Goal: Task Accomplishment & Management: Manage account settings

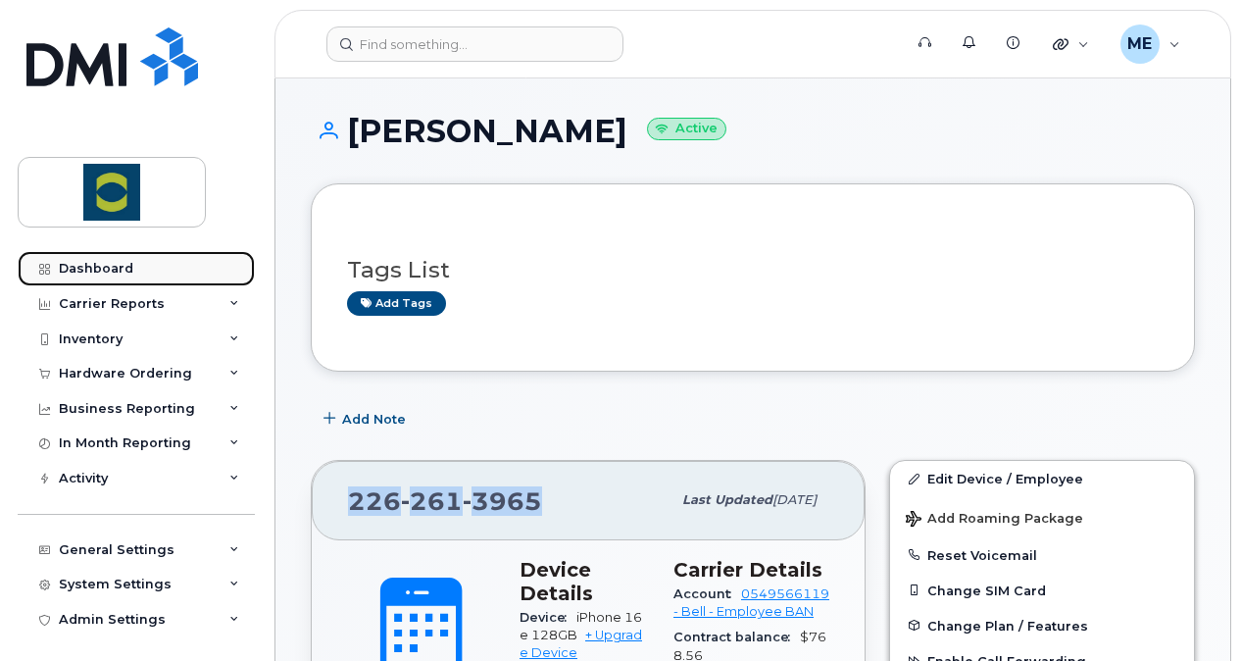
click at [149, 262] on link "Dashboard" at bounding box center [136, 268] width 237 height 35
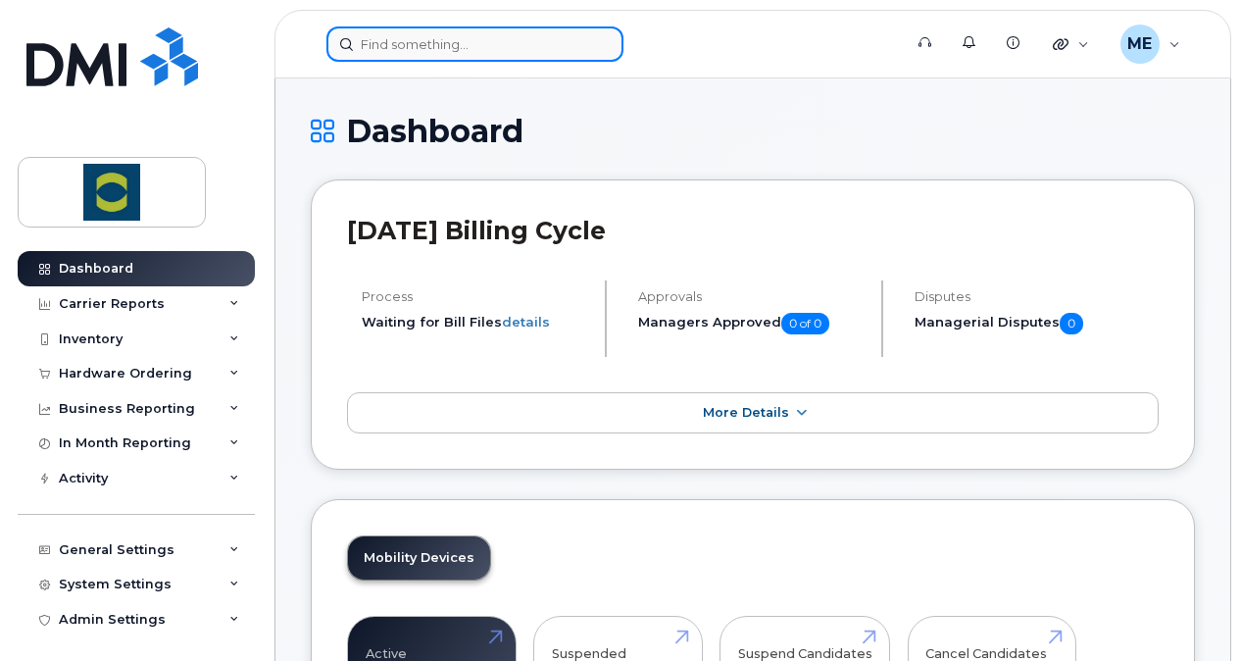
click at [512, 51] on input at bounding box center [474, 43] width 297 height 35
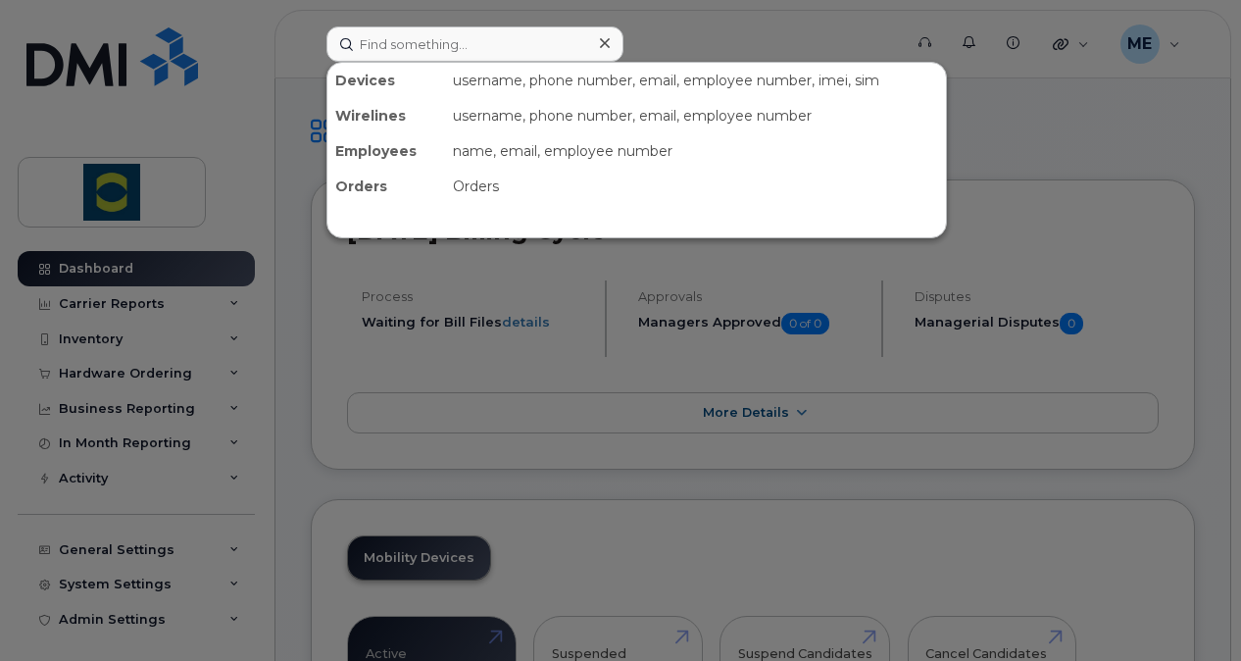
click at [712, 26] on div at bounding box center [620, 330] width 1241 height 661
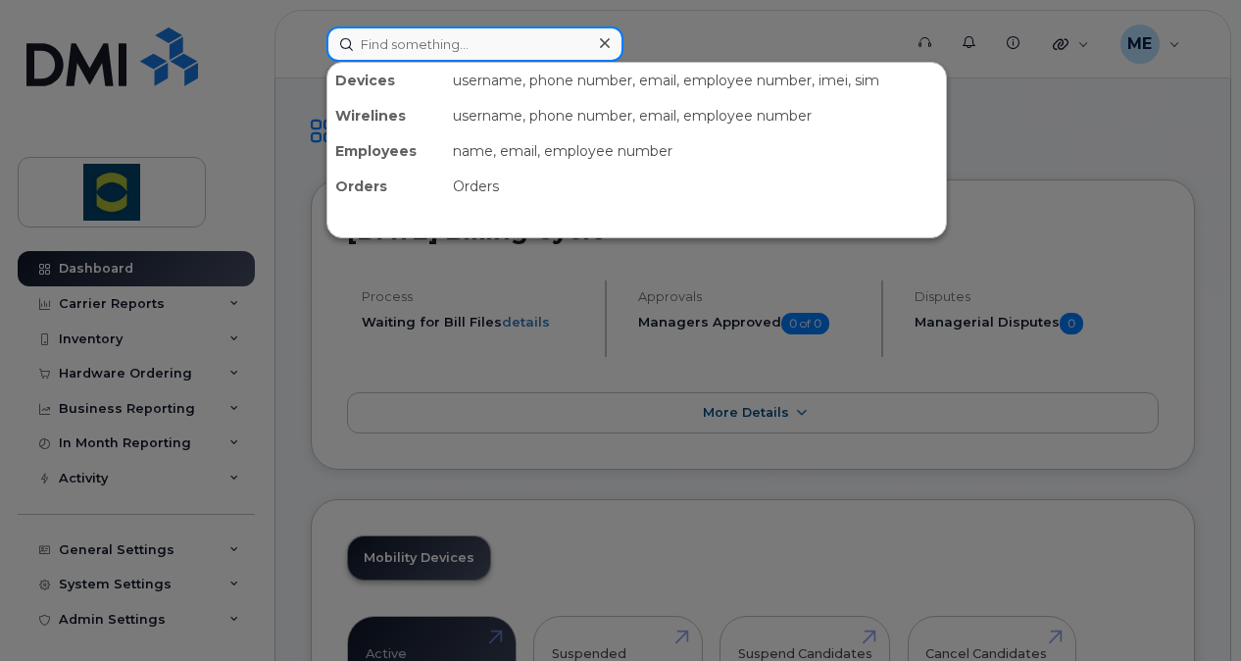
click at [456, 50] on input at bounding box center [474, 43] width 297 height 35
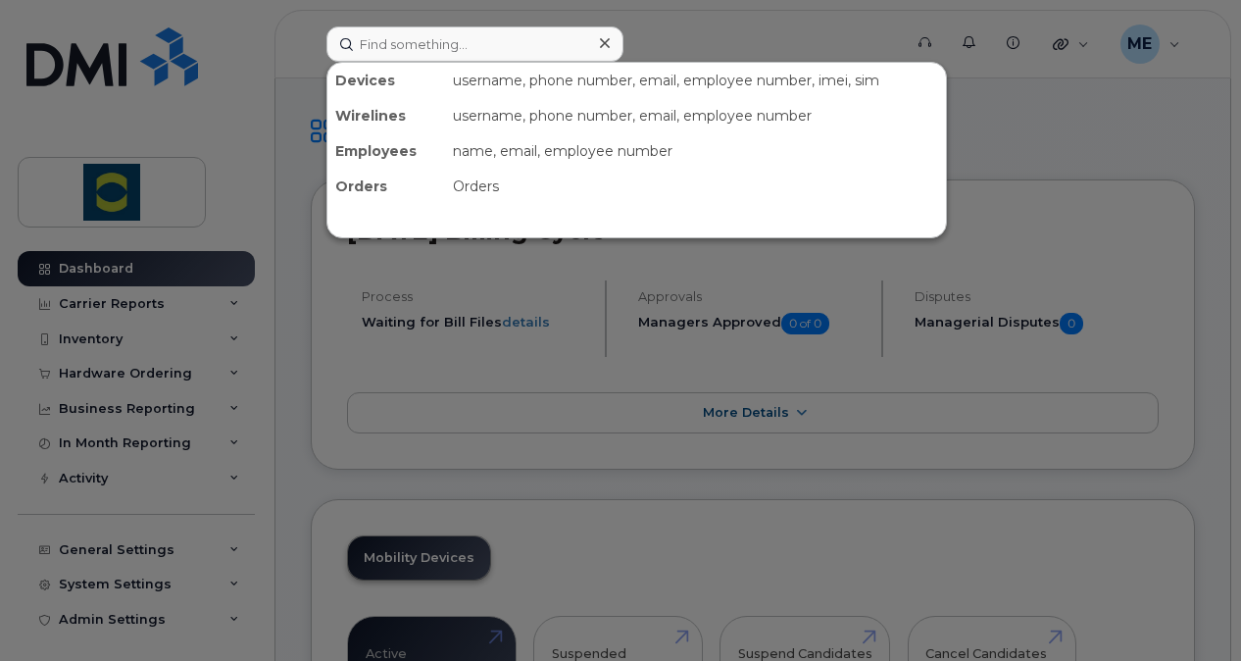
click at [653, 28] on div at bounding box center [620, 330] width 1241 height 661
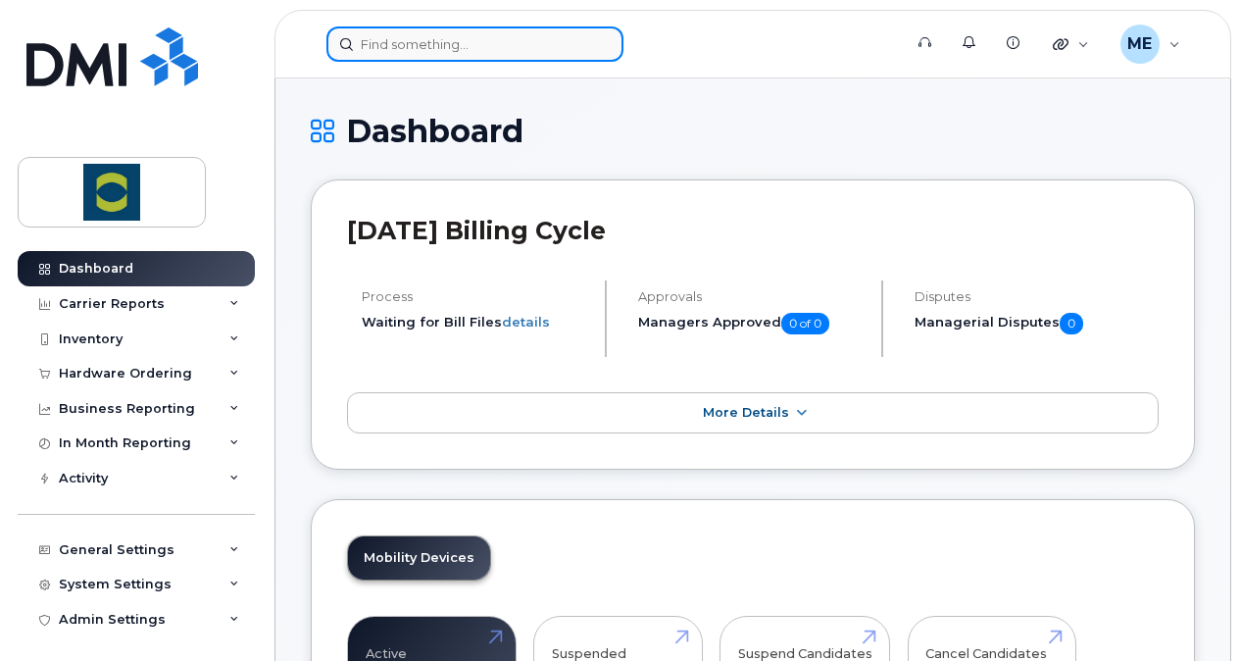
click at [504, 36] on input at bounding box center [474, 43] width 297 height 35
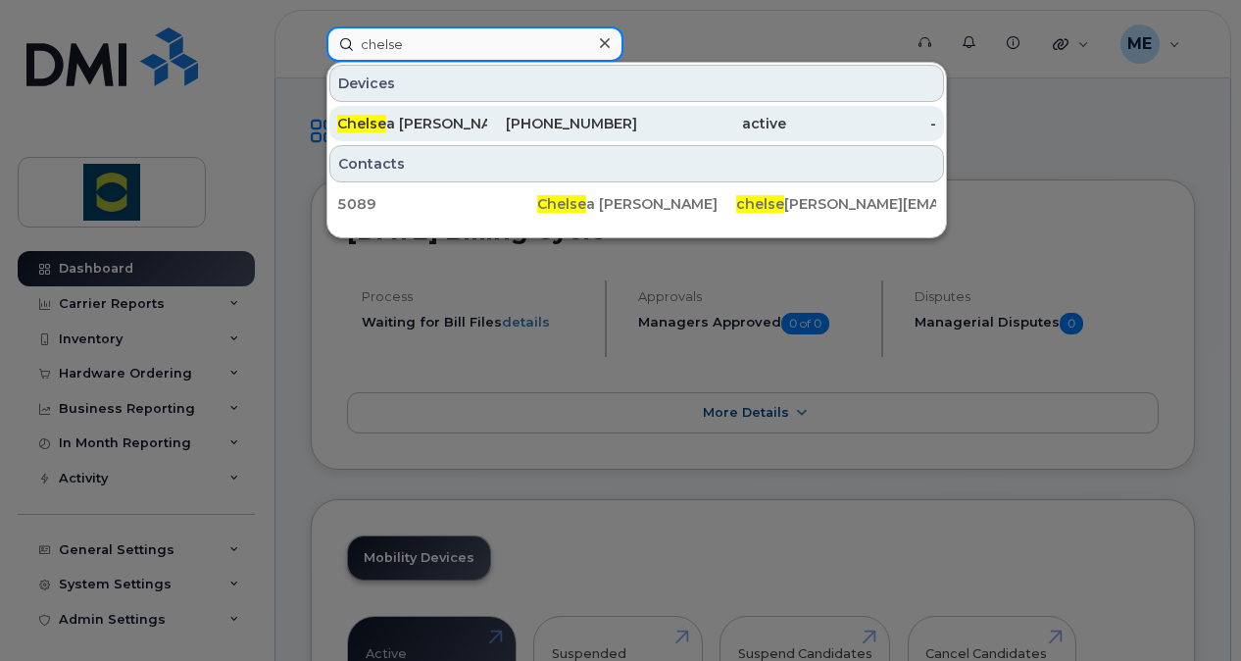
type input "chelse"
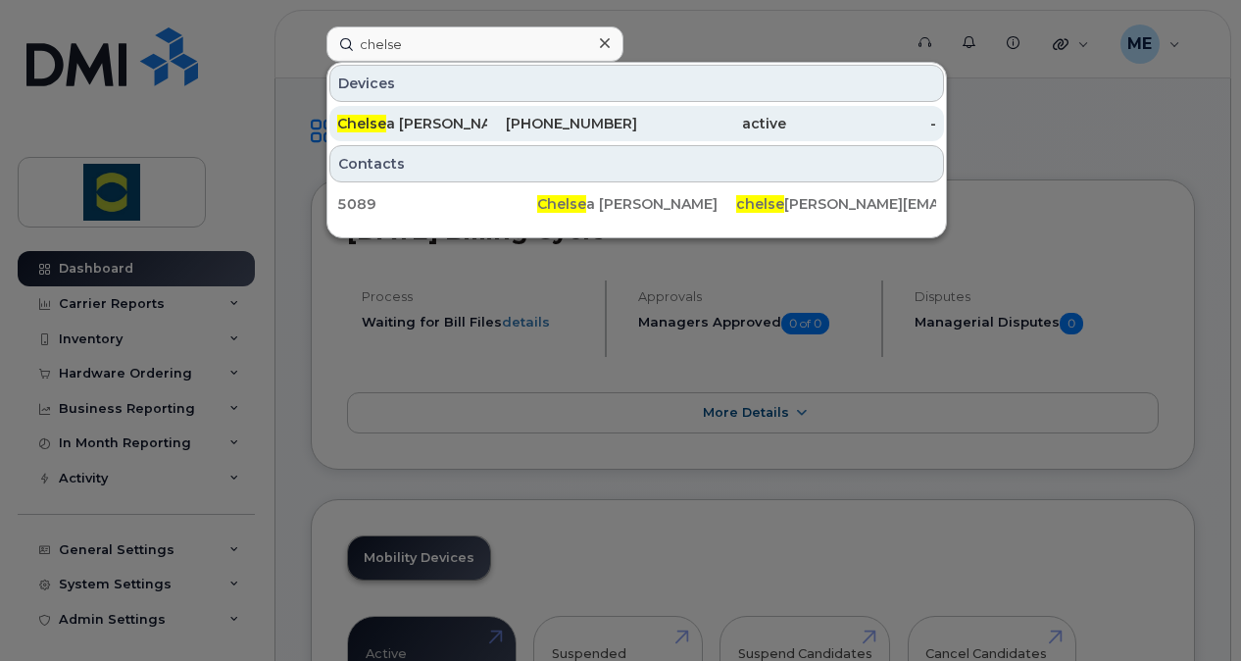
click at [452, 121] on div "[PERSON_NAME]" at bounding box center [412, 124] width 150 height 20
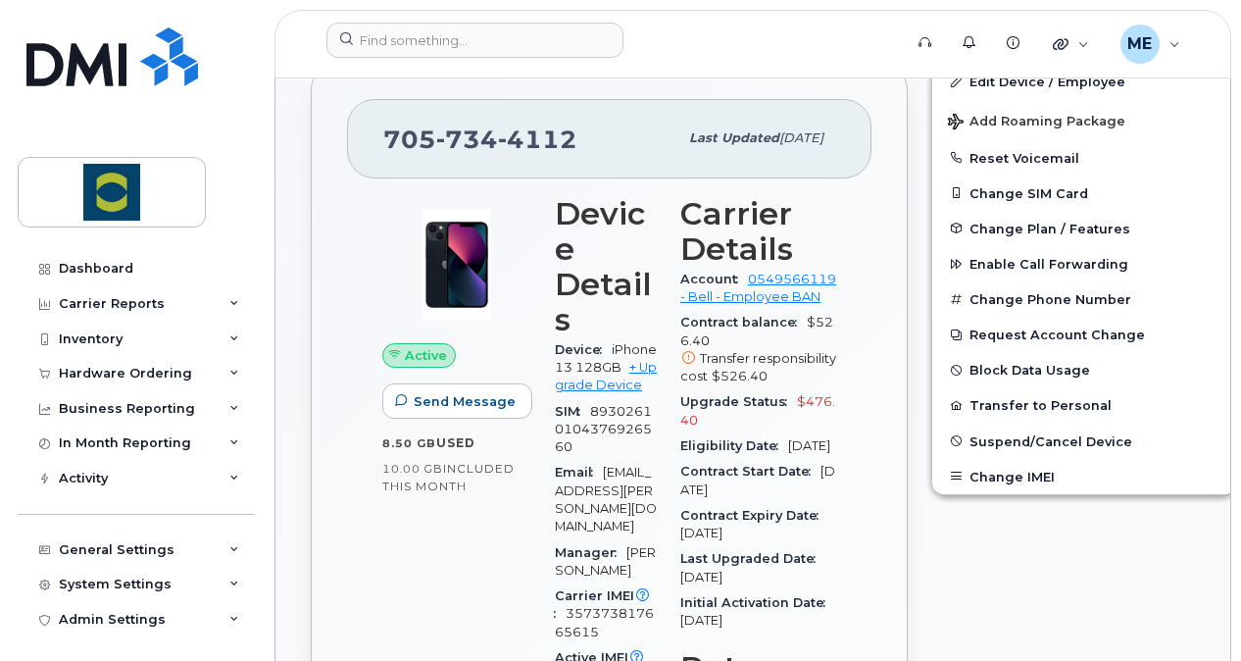
scroll to position [294, 0]
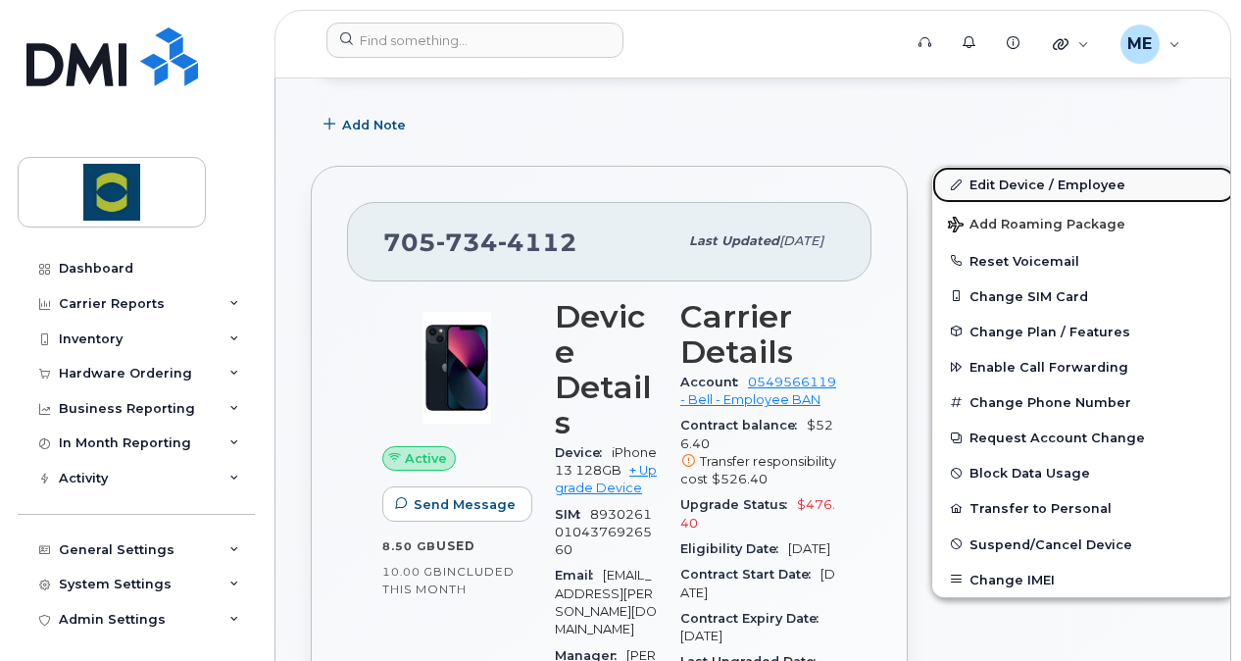
click at [1012, 184] on link "Edit Device / Employee" at bounding box center [1084, 184] width 304 height 35
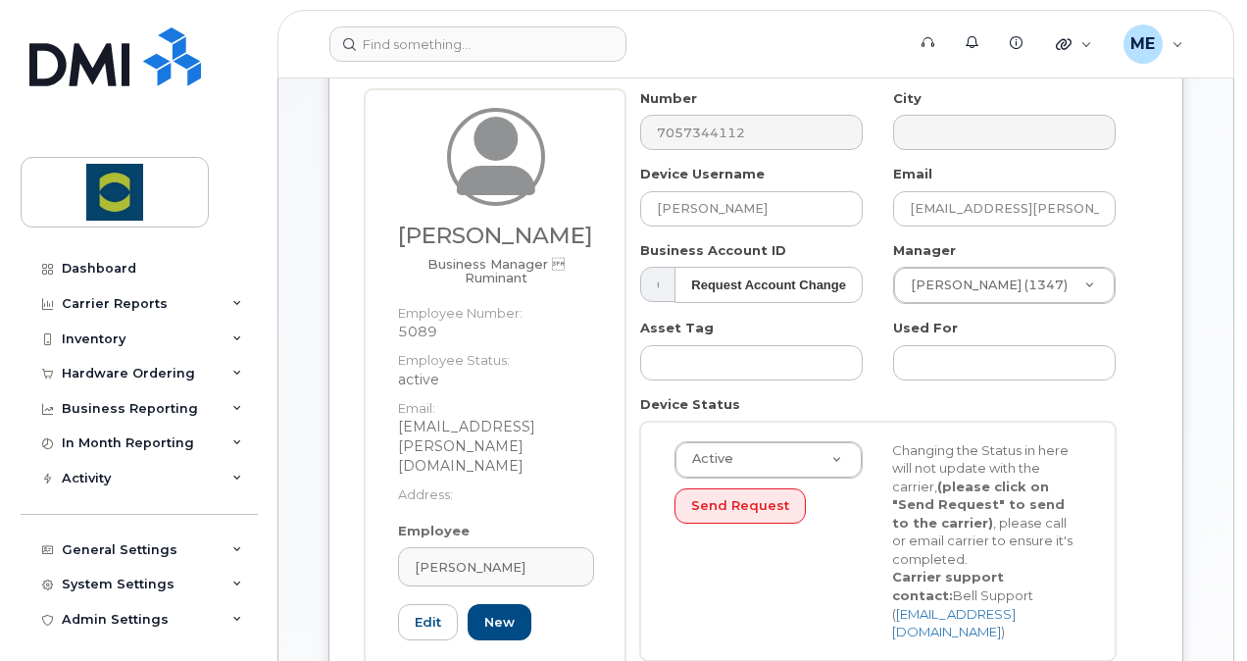
scroll to position [294, 0]
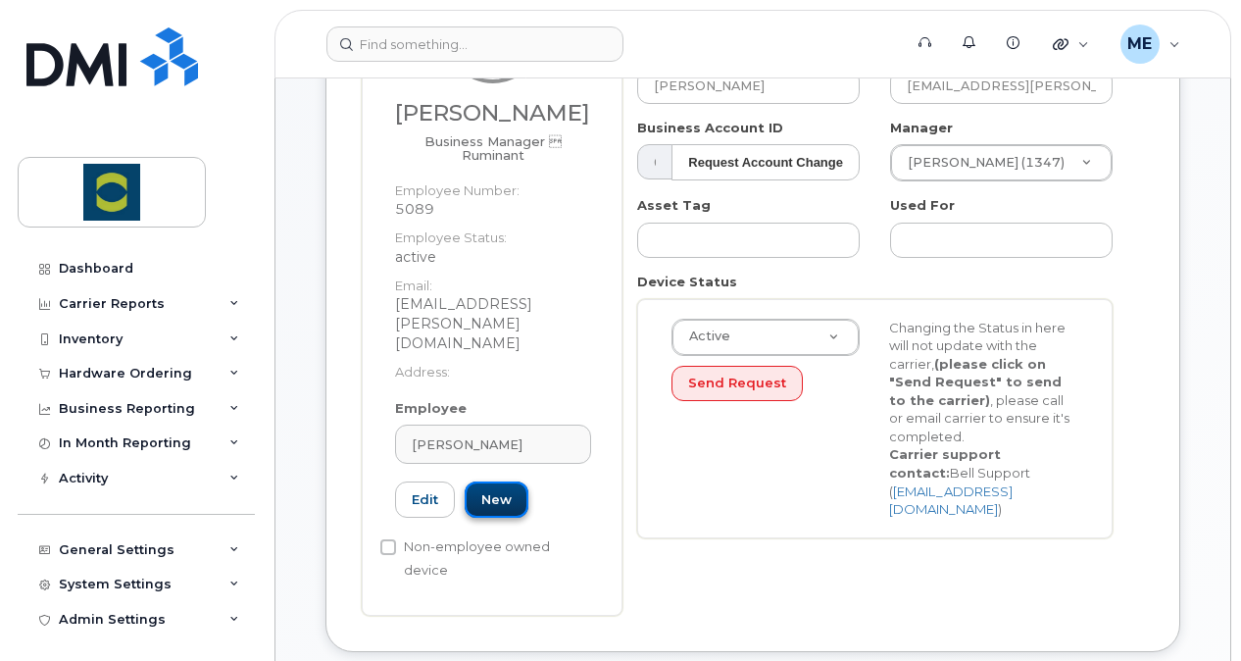
click at [505, 481] on link "New" at bounding box center [497, 499] width 64 height 36
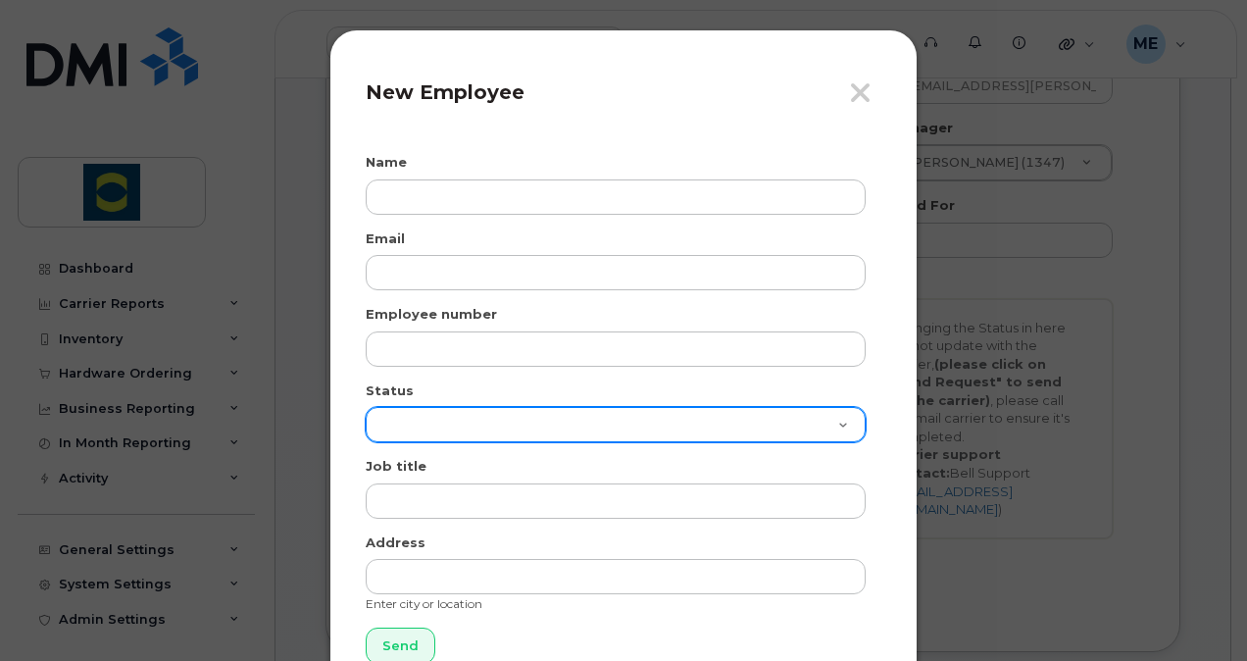
click at [513, 423] on select "Active On-Leave Long Term Short Term Maternity Leave Temp Layoff Inactive" at bounding box center [616, 424] width 500 height 35
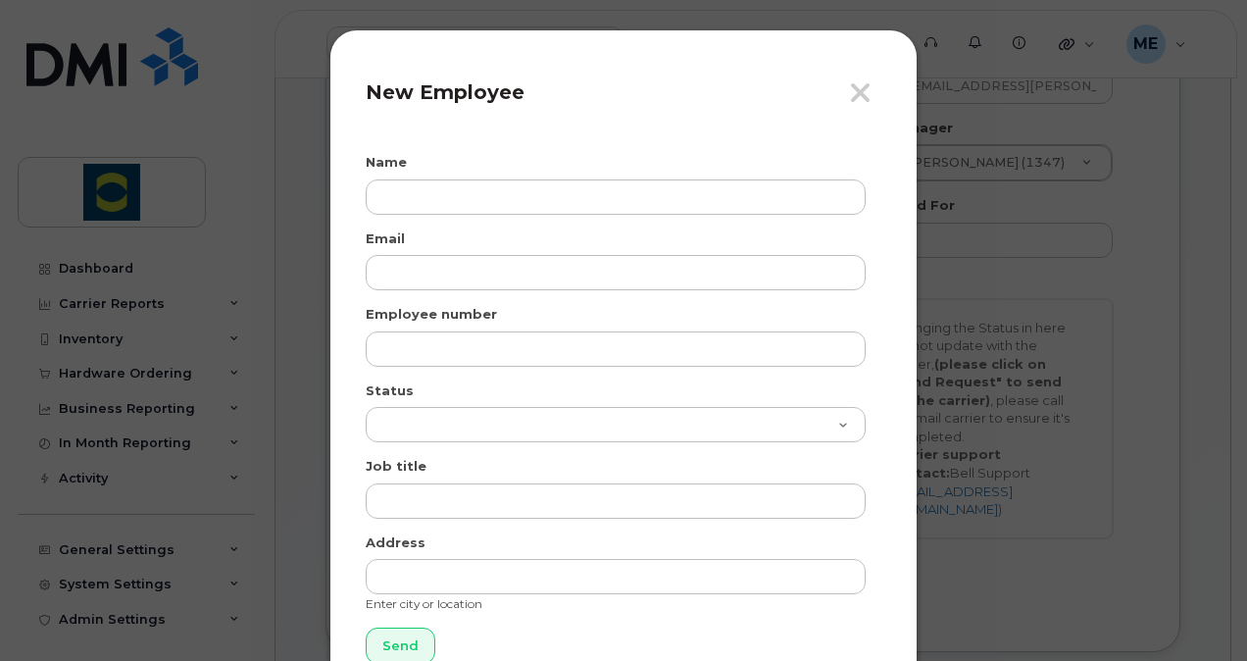
click at [853, 370] on form "Name Email Employee number Status Active On-Leave Long Term Short Term Maternit…" at bounding box center [624, 408] width 516 height 511
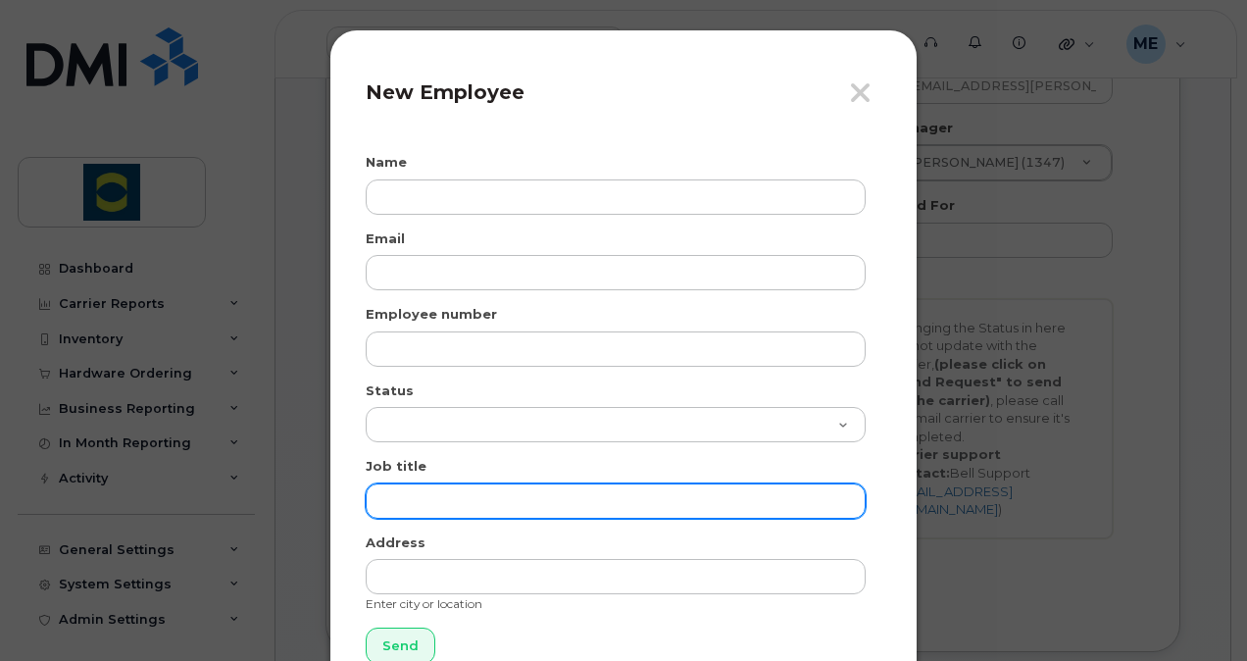
click at [531, 500] on input "text" at bounding box center [616, 500] width 500 height 35
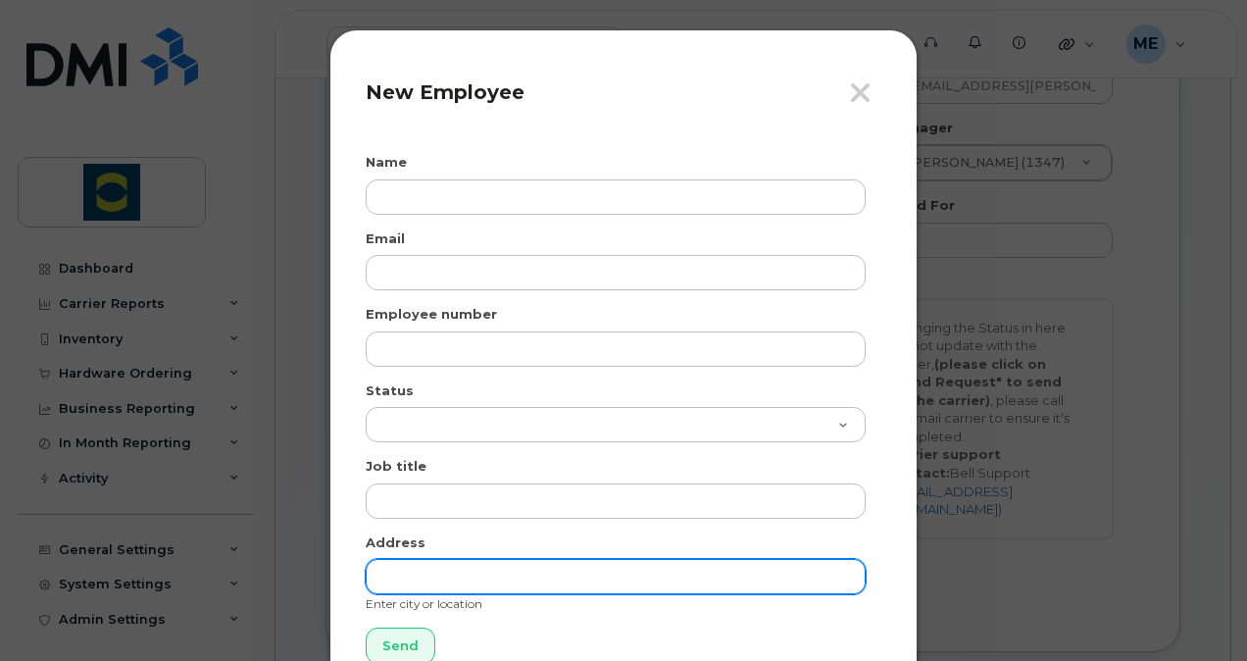
click at [526, 570] on input "text" at bounding box center [616, 576] width 500 height 35
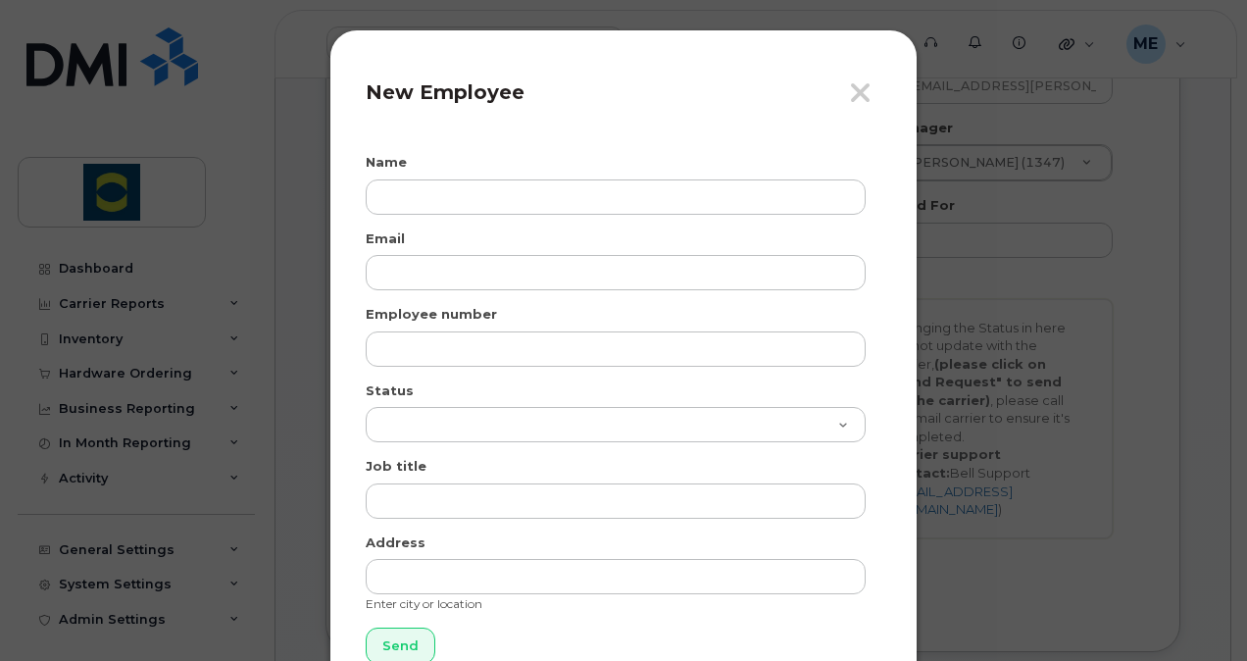
click at [900, 354] on div "Close New Employee Name Email Employee number Status Active On-Leave Long Term …" at bounding box center [623, 364] width 588 height 671
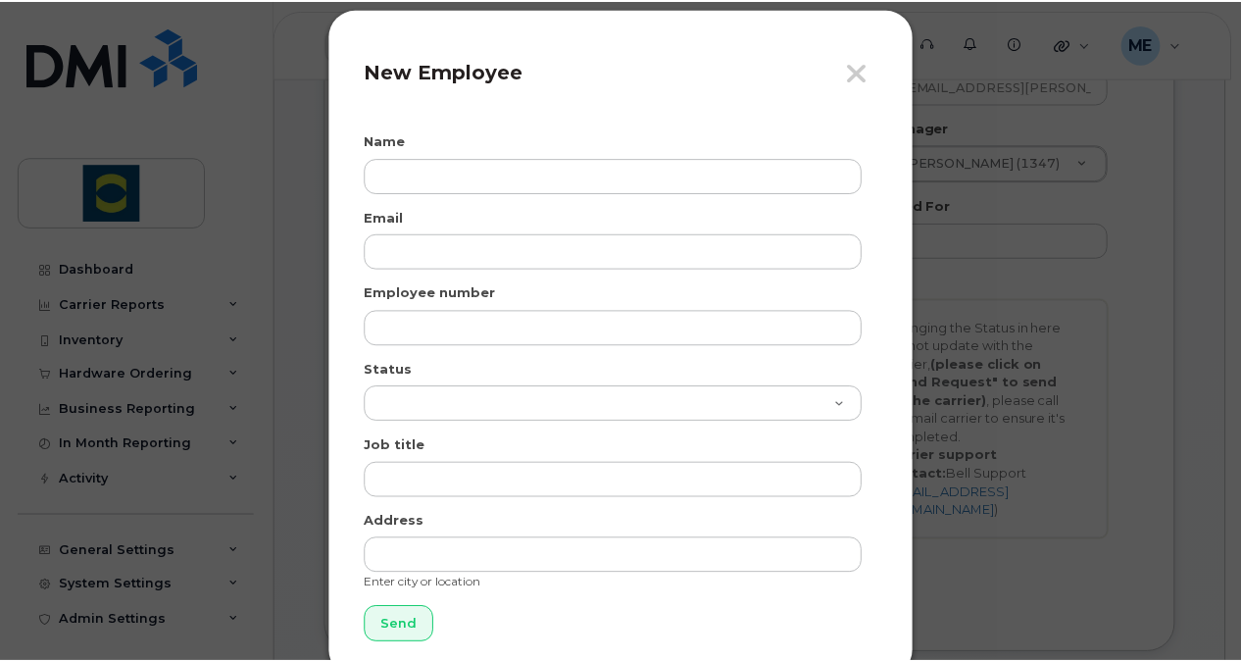
scroll to position [0, 0]
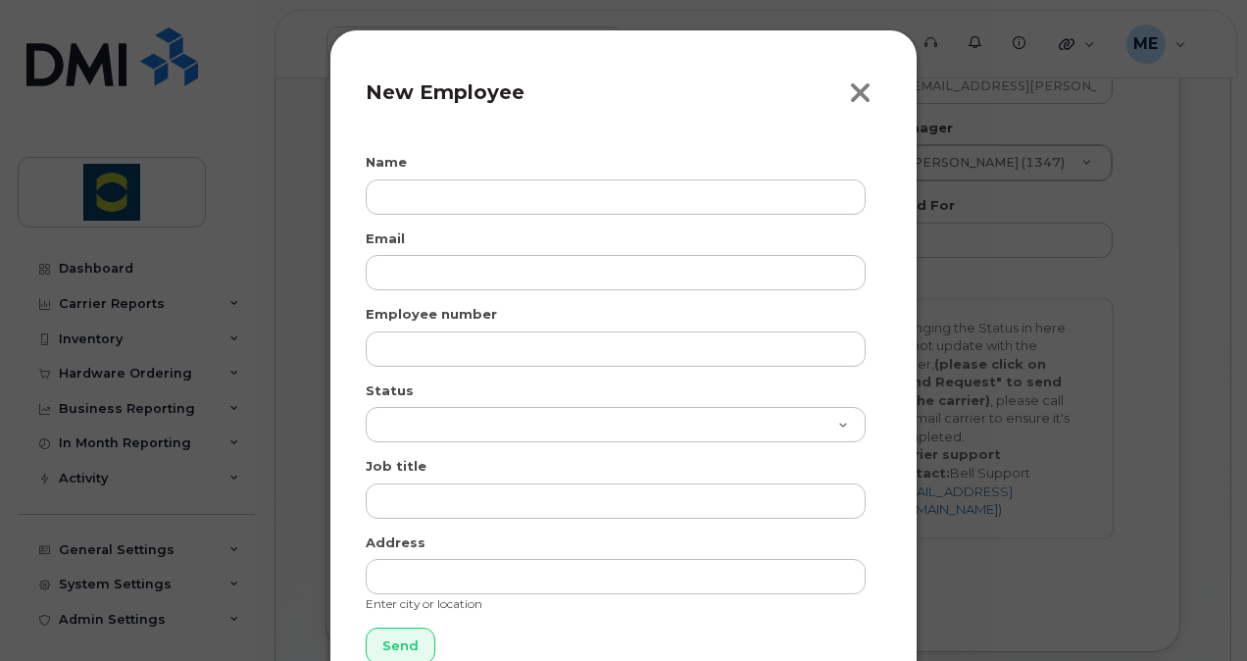
click at [850, 99] on icon "button" at bounding box center [860, 92] width 23 height 29
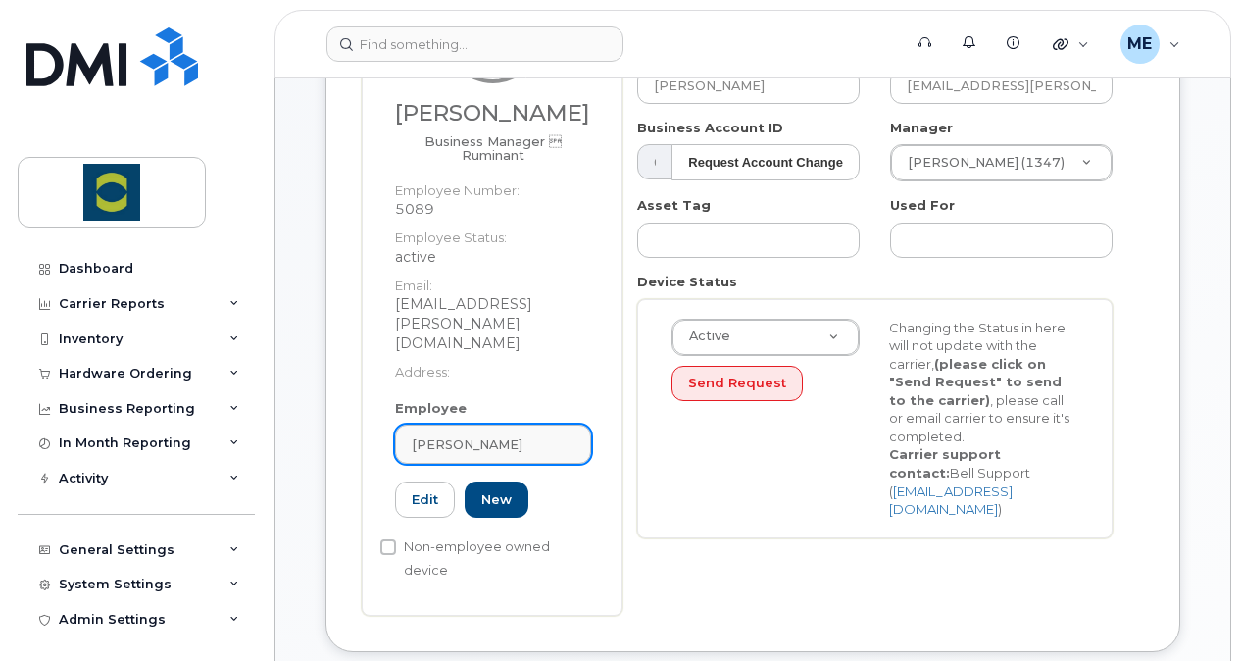
click at [527, 435] on div "Chelsea Gordon" at bounding box center [493, 444] width 163 height 19
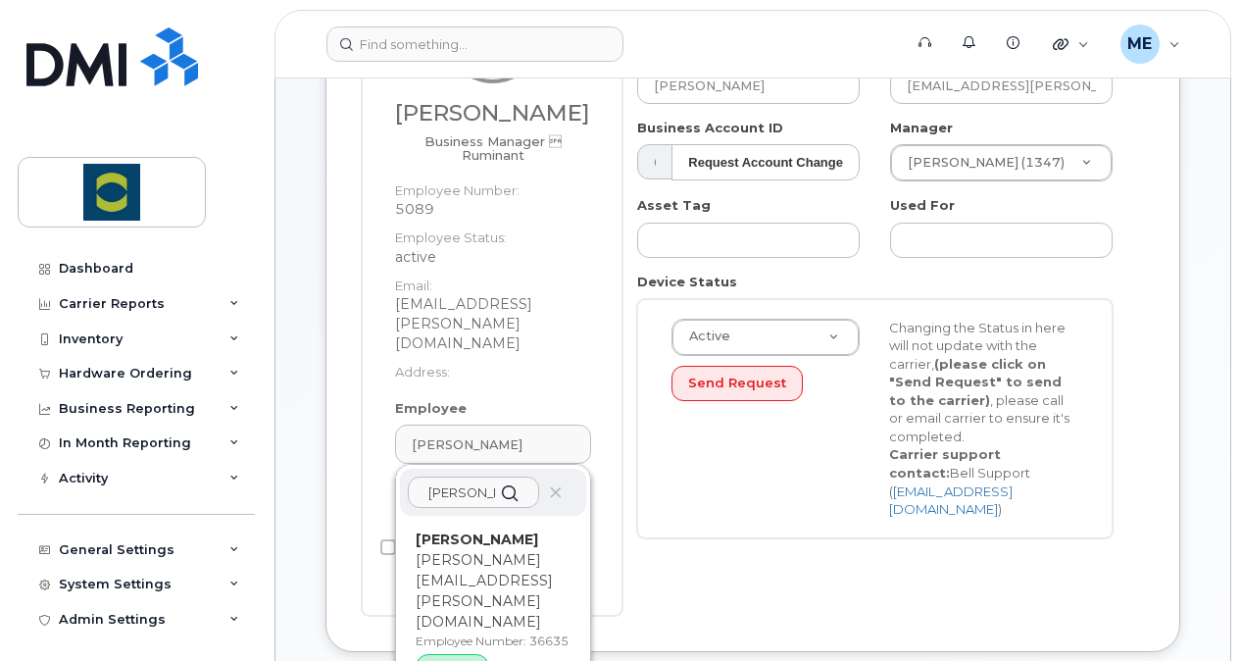
type input "maria"
click at [708, 485] on div "Active Active Suspended Cancelled Send Request Changing the Status in here will…" at bounding box center [875, 419] width 436 height 200
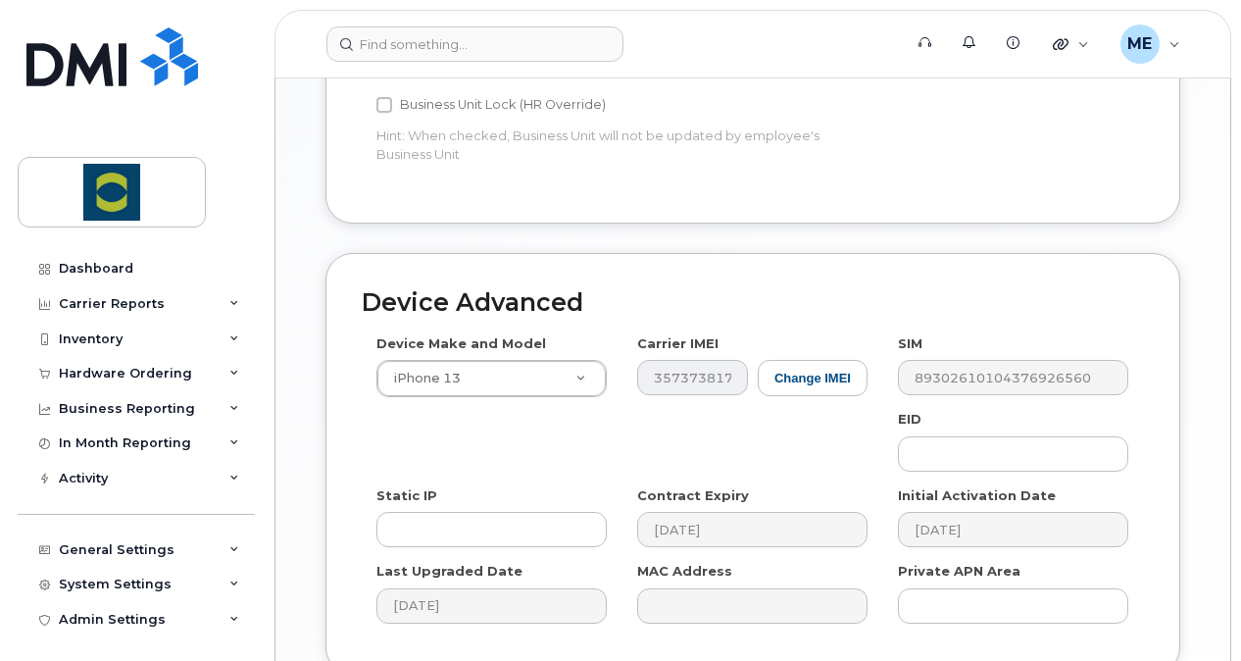
scroll to position [1192, 0]
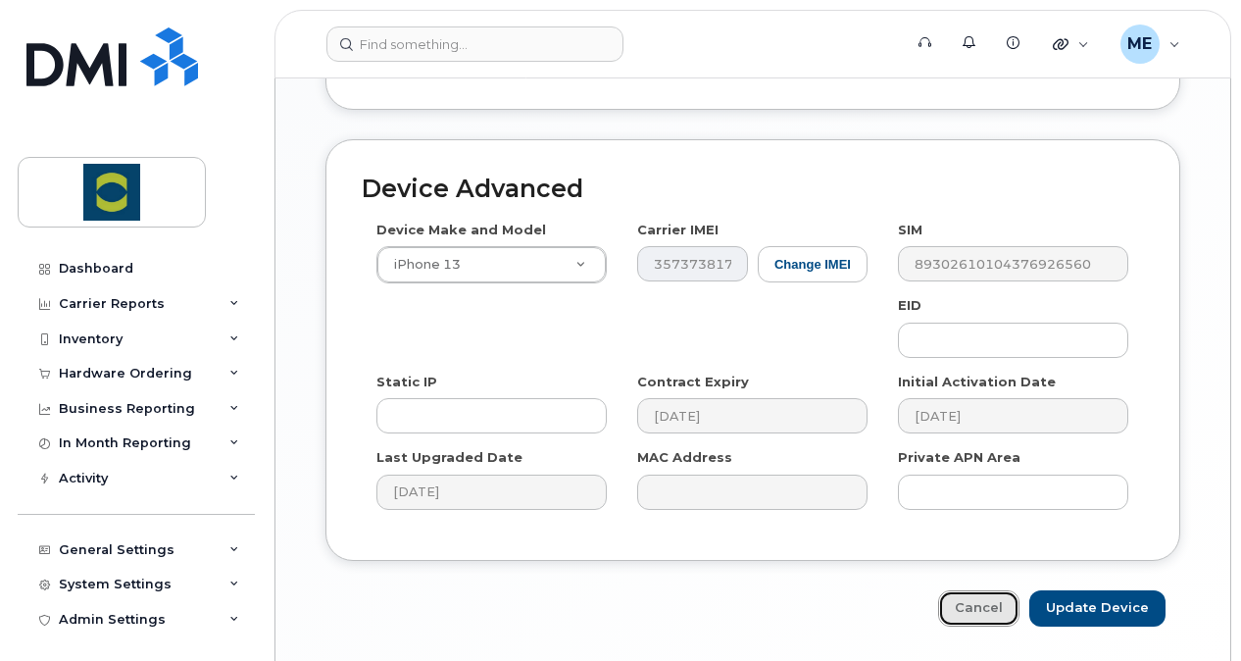
click at [1010, 590] on link "Cancel" at bounding box center [978, 608] width 81 height 36
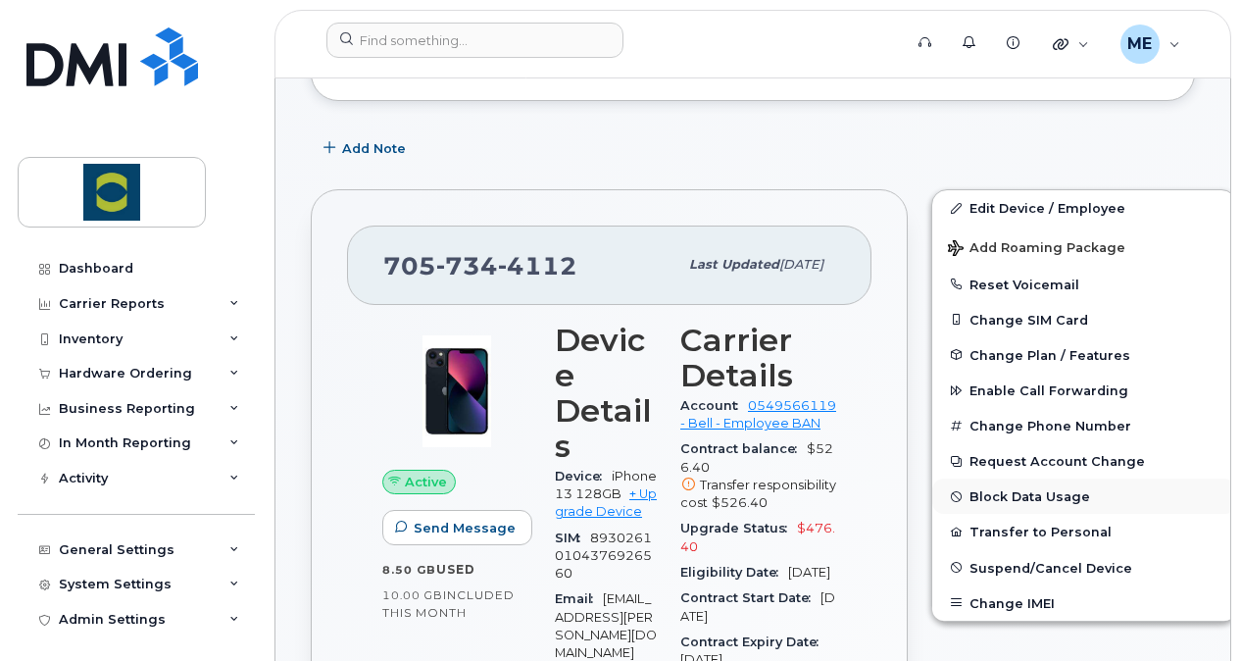
scroll to position [294, 0]
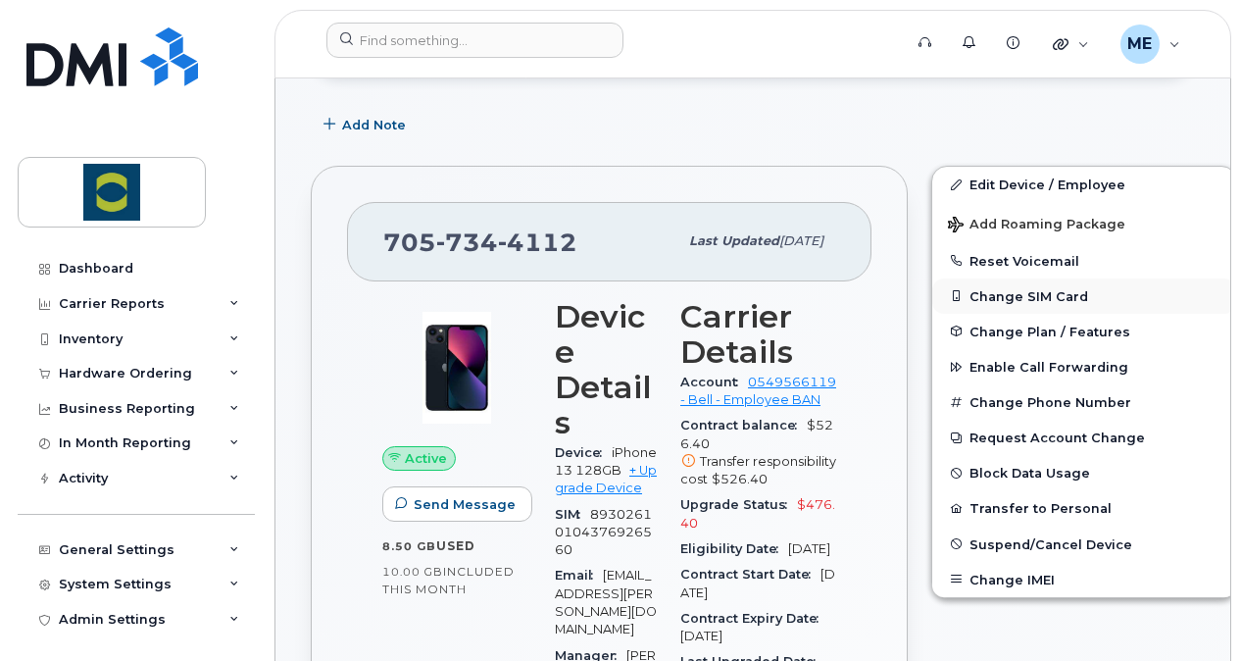
click at [1026, 297] on button "Change SIM Card" at bounding box center [1084, 295] width 304 height 35
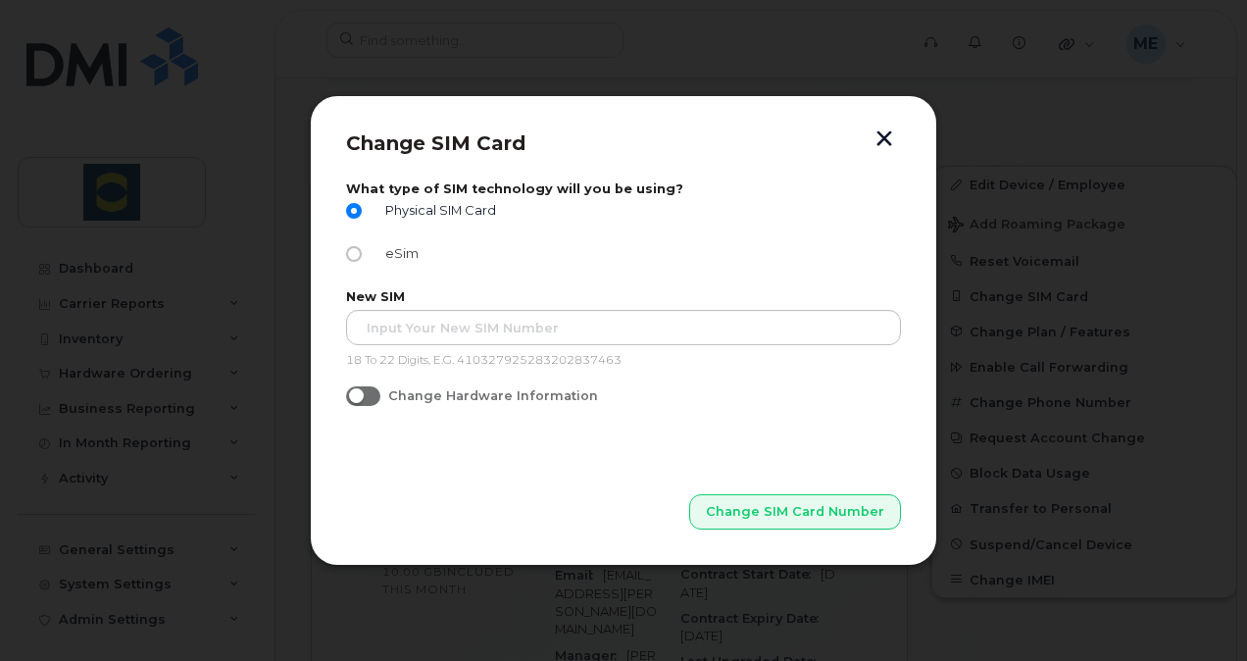
click at [362, 255] on label "eSim" at bounding box center [382, 254] width 73 height 16
click at [362, 255] on input "eSim" at bounding box center [354, 254] width 16 height 16
radio input "true"
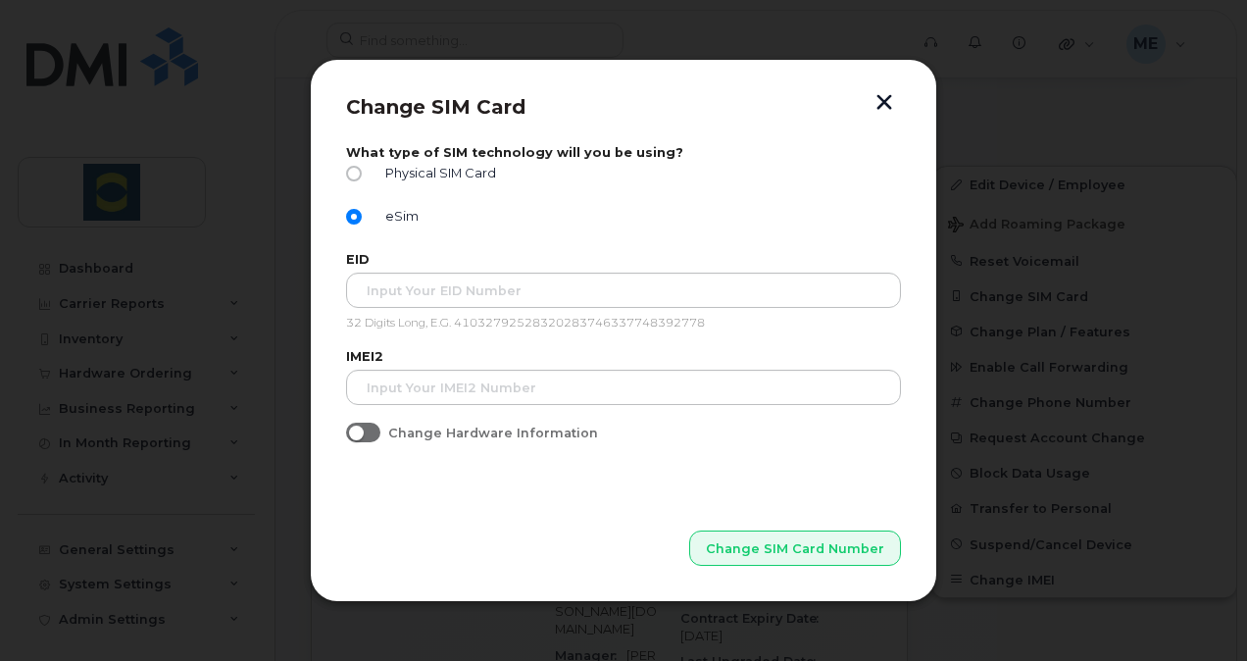
drag, startPoint x: 876, startPoint y: 97, endPoint x: 874, endPoint y: 111, distance: 13.9
click at [874, 111] on button "button" at bounding box center [884, 104] width 29 height 21
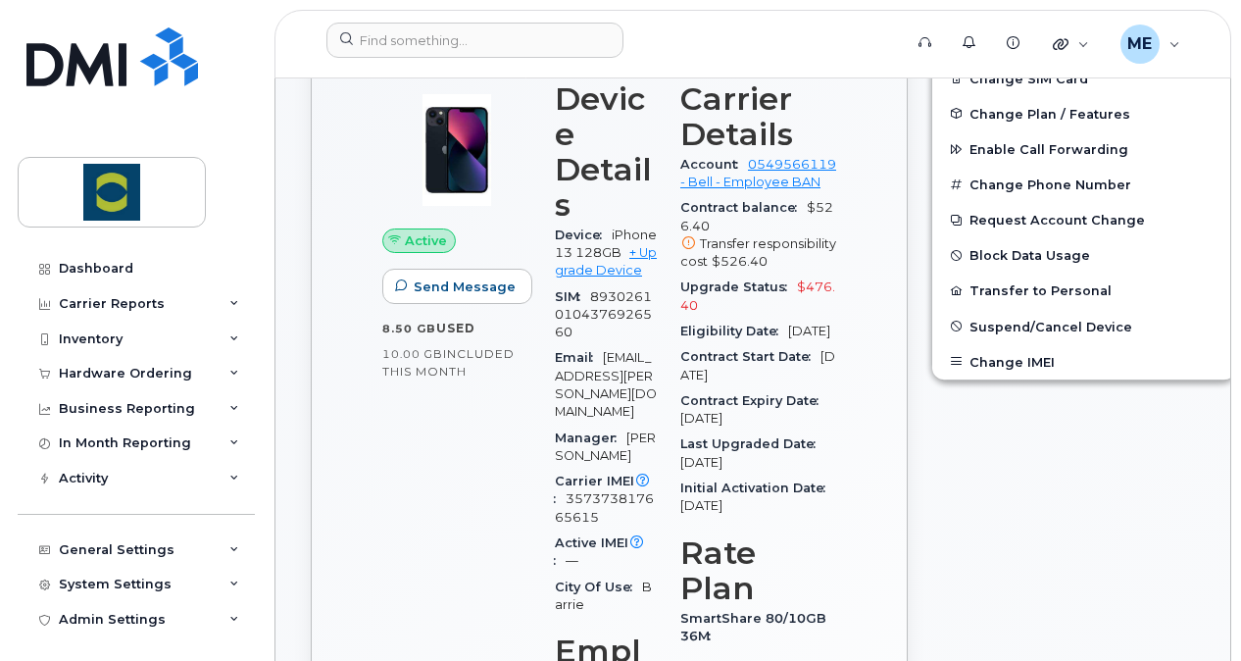
scroll to position [588, 0]
